Goal: Navigation & Orientation: Find specific page/section

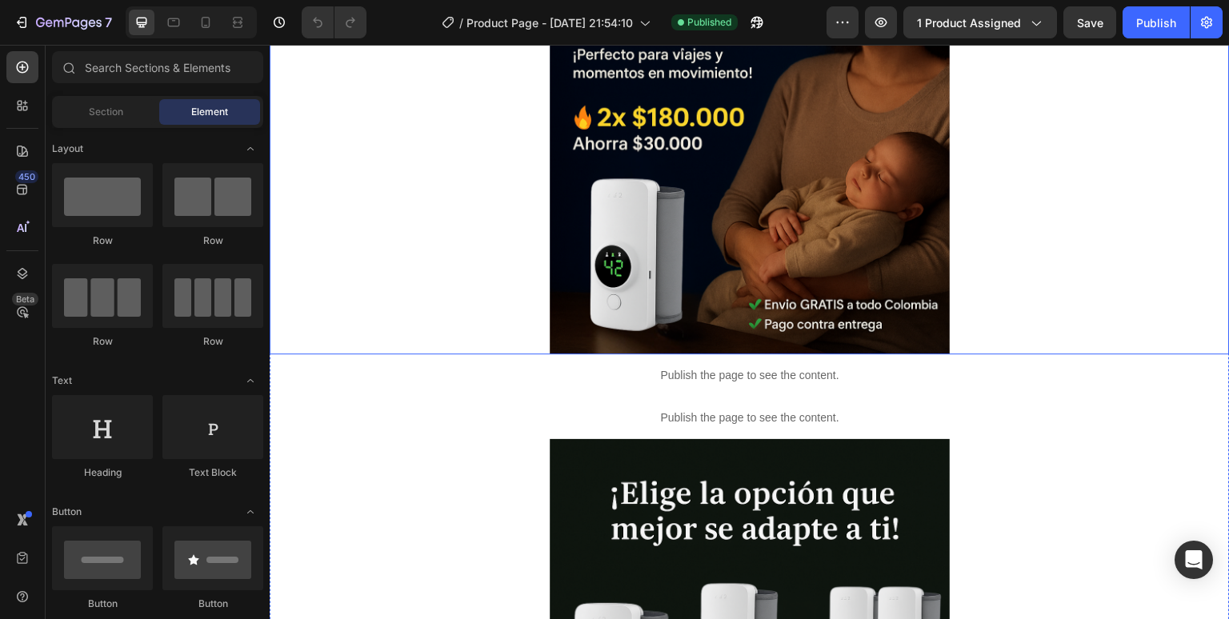
scroll to position [560, 0]
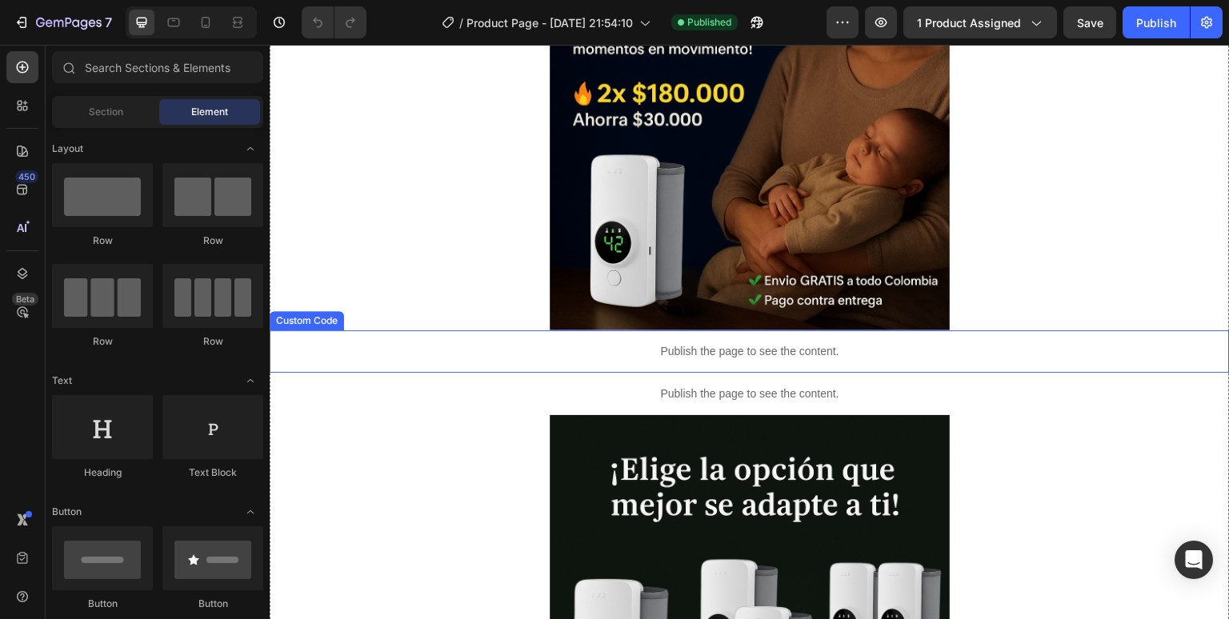
click at [731, 347] on p "Publish the page to see the content." at bounding box center [750, 351] width 960 height 17
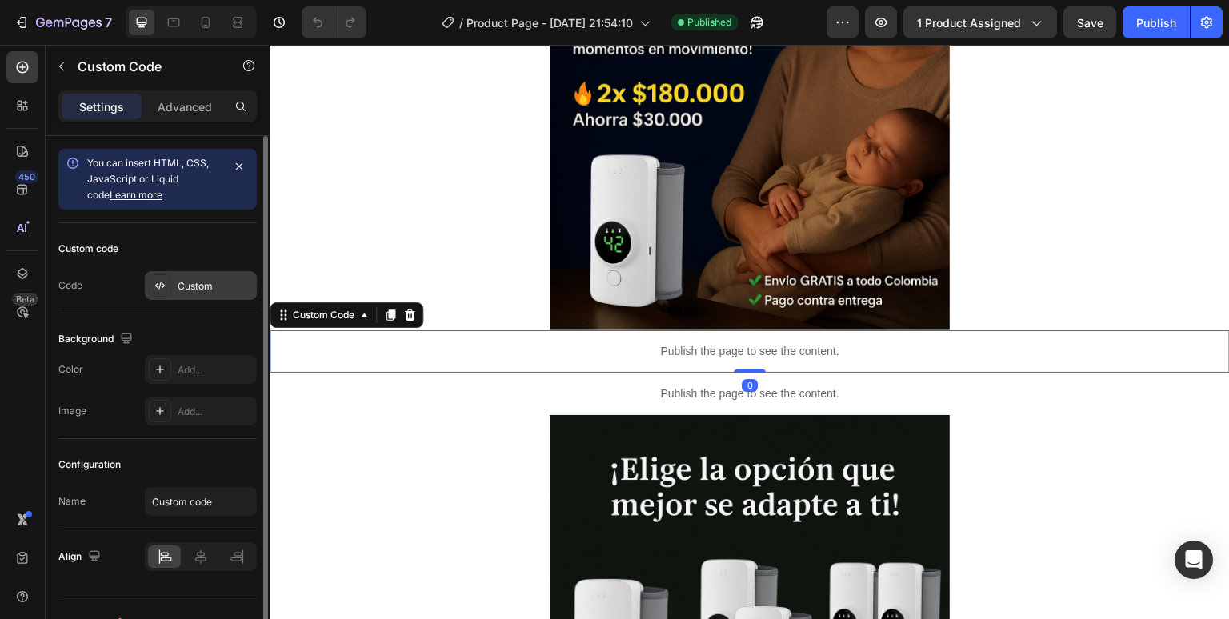
click at [218, 292] on div "Custom" at bounding box center [215, 286] width 75 height 14
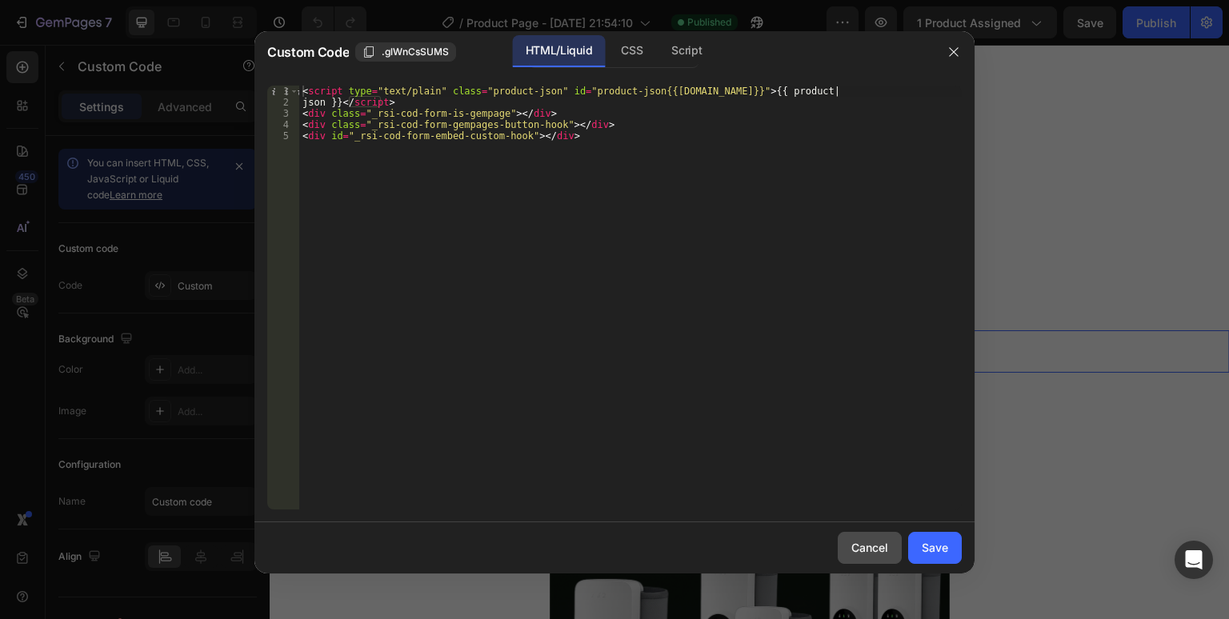
click at [883, 549] on div "Cancel" at bounding box center [869, 547] width 37 height 17
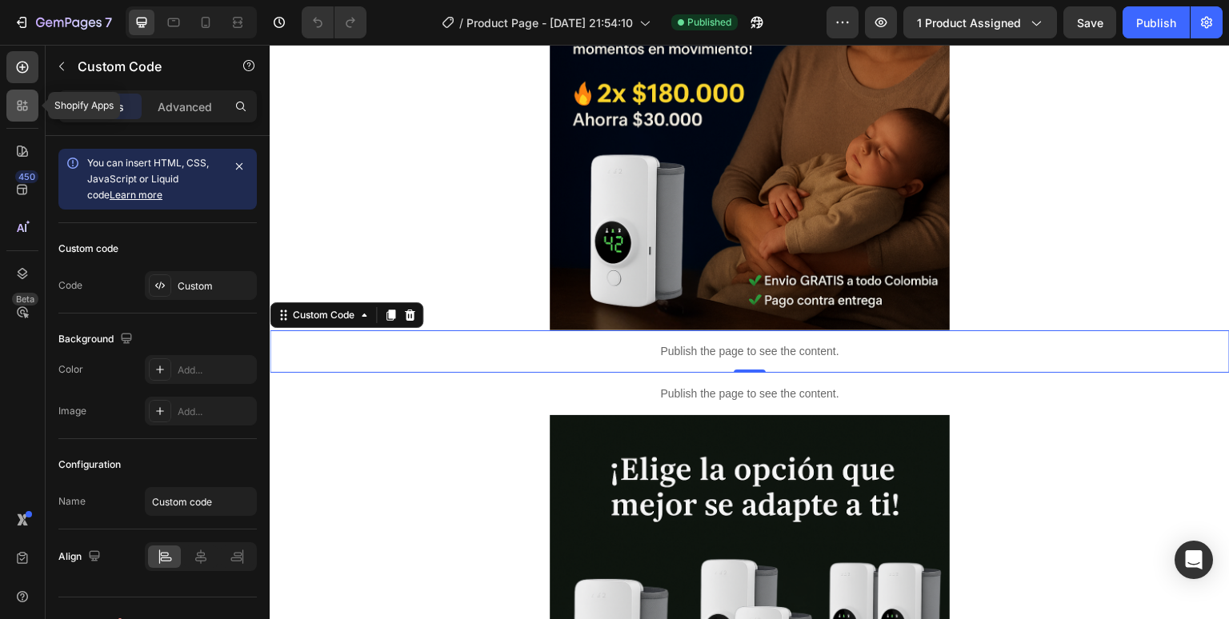
click at [21, 104] on icon at bounding box center [20, 103] width 5 height 5
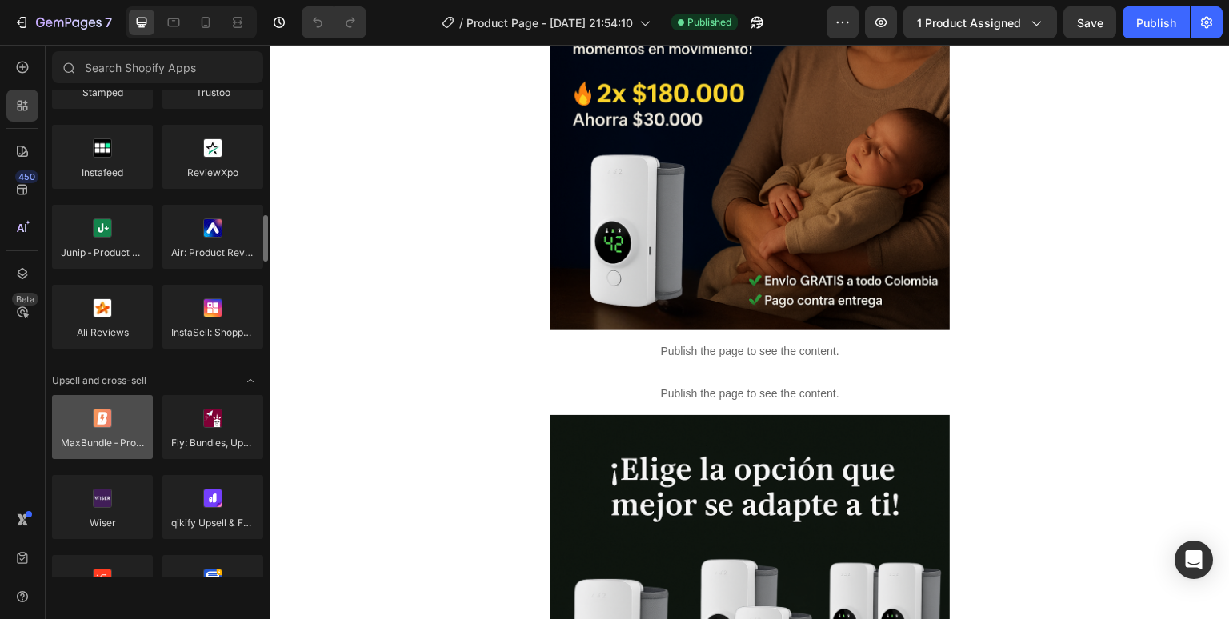
scroll to position [480, 0]
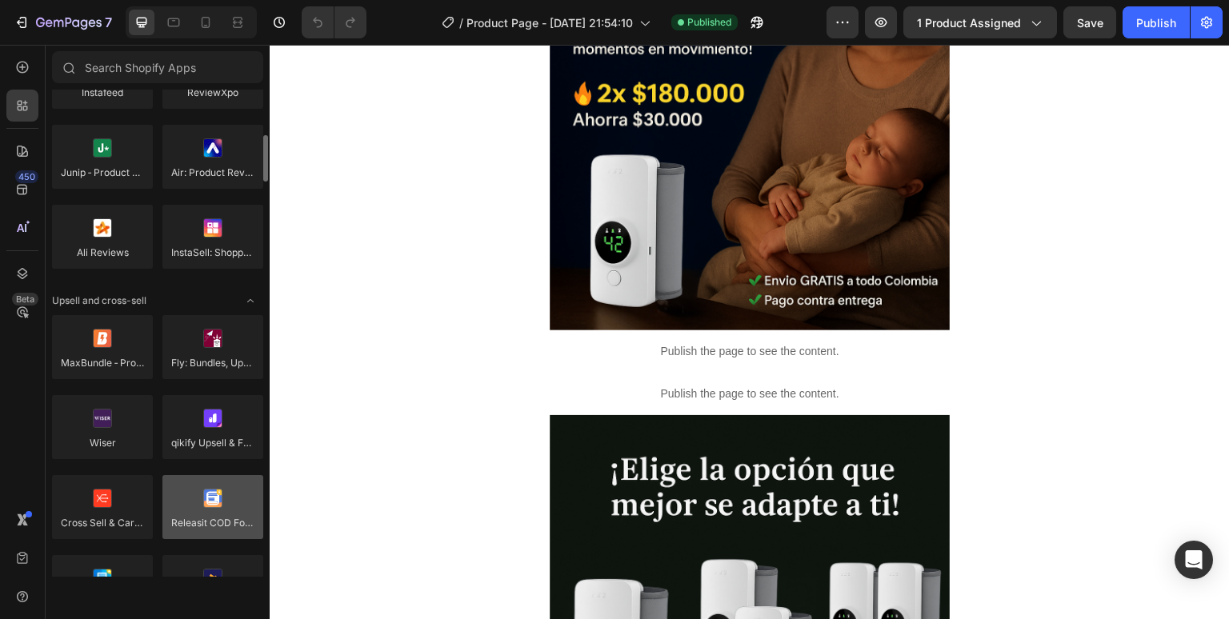
click at [216, 506] on div at bounding box center [212, 507] width 101 height 64
click at [205, 506] on div at bounding box center [212, 507] width 101 height 64
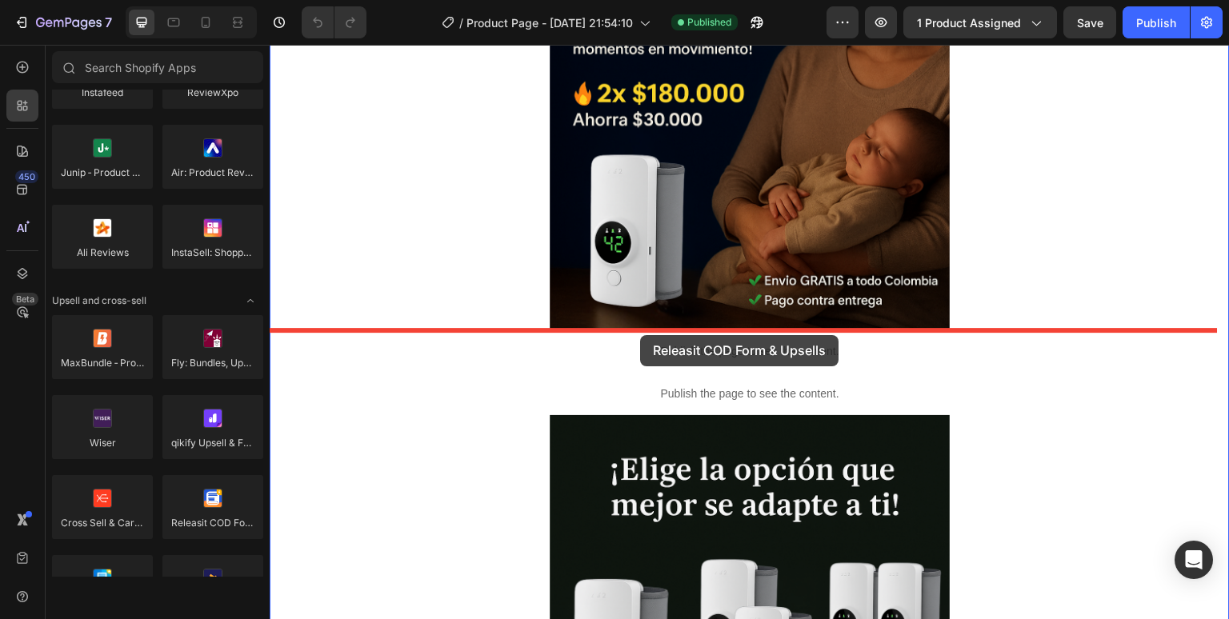
drag, startPoint x: 469, startPoint y: 557, endPoint x: 640, endPoint y: 335, distance: 280.6
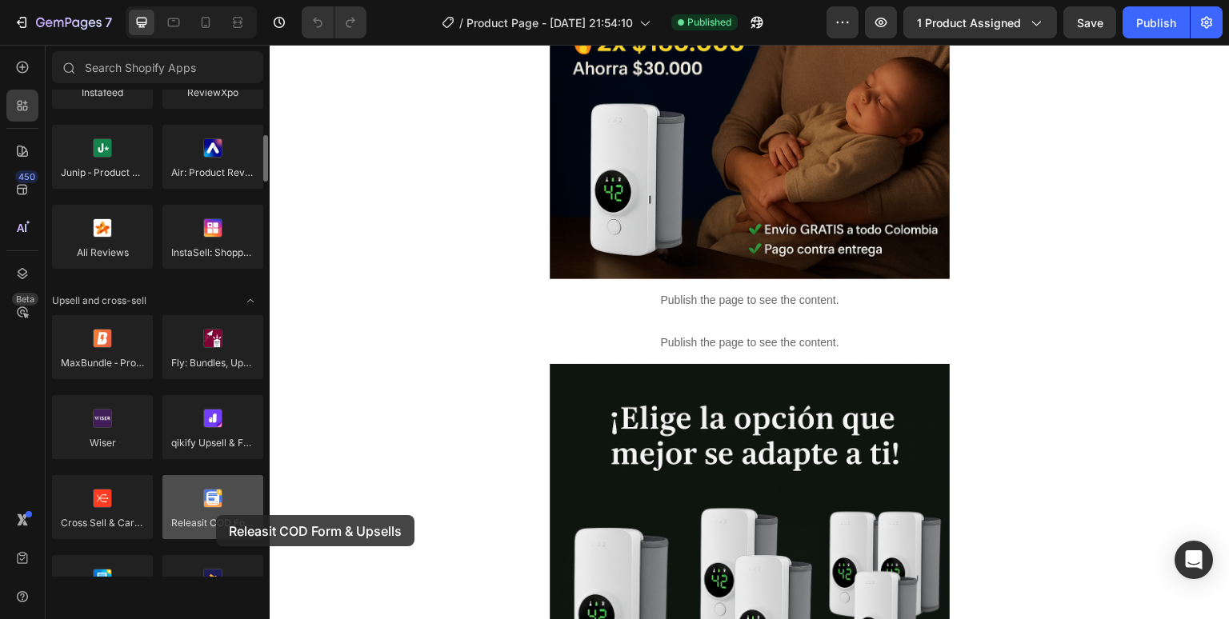
drag, startPoint x: 204, startPoint y: 500, endPoint x: 216, endPoint y: 515, distance: 19.4
click at [216, 515] on div at bounding box center [212, 507] width 101 height 64
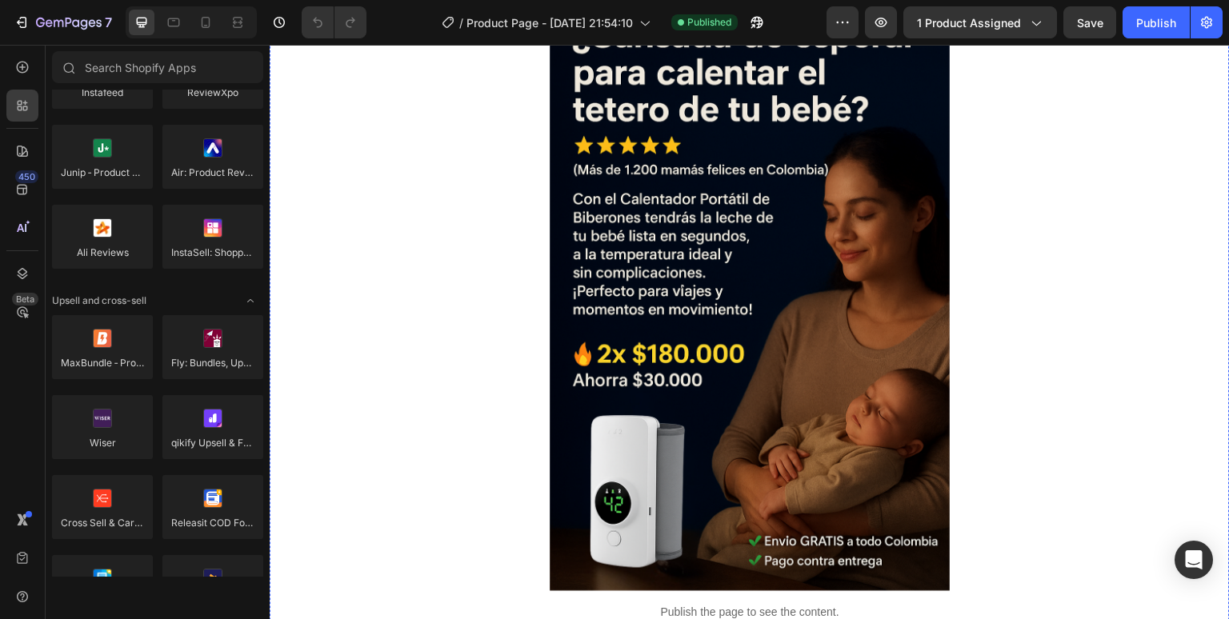
scroll to position [0, 0]
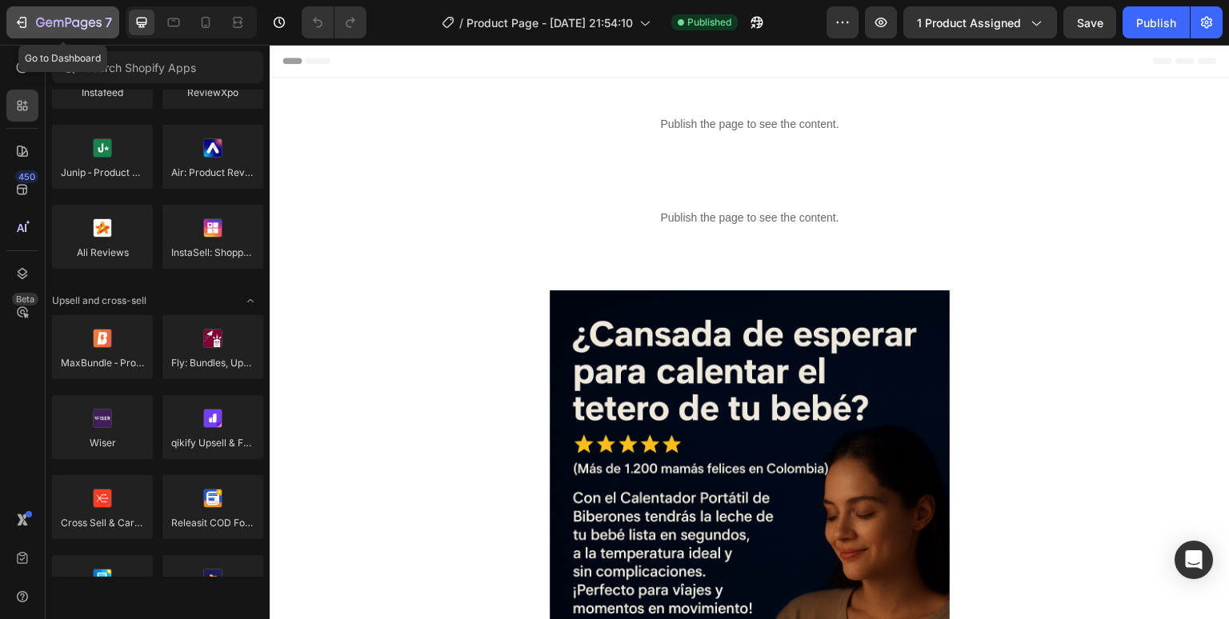
click at [25, 24] on icon "button" at bounding box center [22, 22] width 16 height 16
